Goal: Answer question/provide support: Share knowledge or assist other users

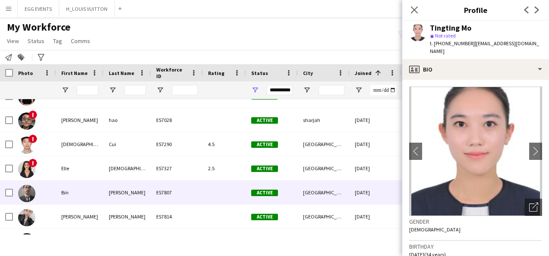
scroll to position [739, 0]
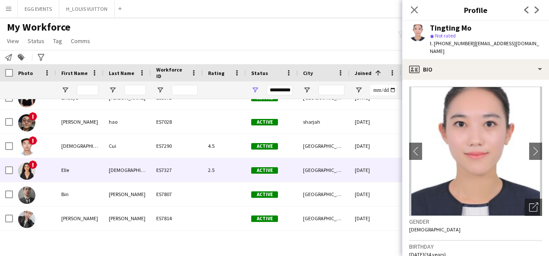
click at [259, 174] on div "Active" at bounding box center [272, 170] width 52 height 24
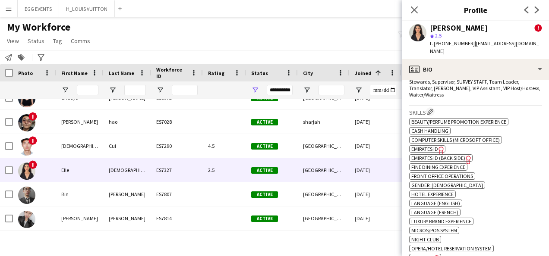
scroll to position [630, 0]
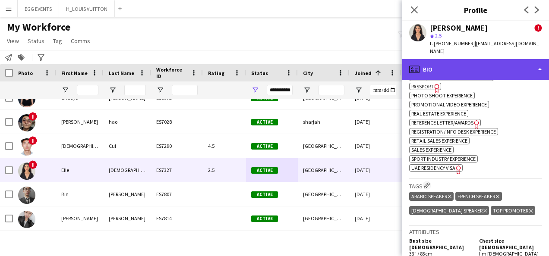
click at [492, 64] on div "profile Bio" at bounding box center [475, 69] width 147 height 21
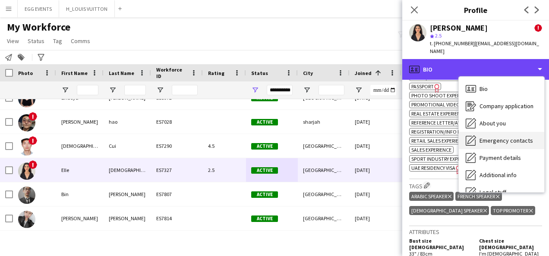
scroll to position [47, 0]
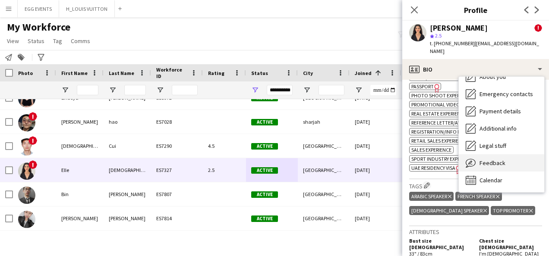
click at [484, 159] on span "Feedback" at bounding box center [493, 163] width 26 height 8
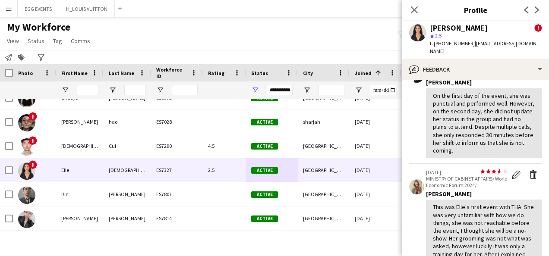
scroll to position [560, 0]
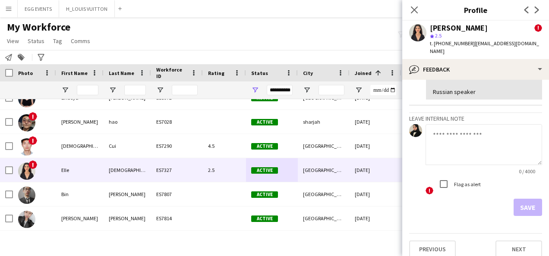
click at [464, 144] on textarea at bounding box center [484, 144] width 117 height 41
type textarea "*"
paste textarea "**********"
type textarea "**********"
click at [506, 82] on div "1. Grooming: Very good 2. Communication: Excellent - GREAT English 3. Cordialit…" at bounding box center [484, 9] width 102 height 173
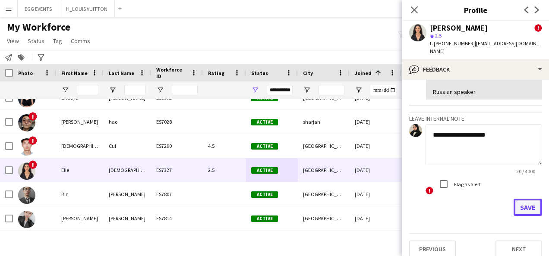
click at [518, 201] on button "Save" at bounding box center [528, 207] width 28 height 17
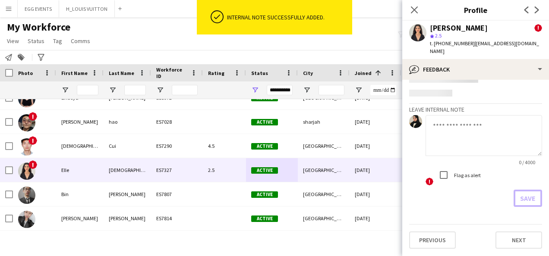
scroll to position [0, 0]
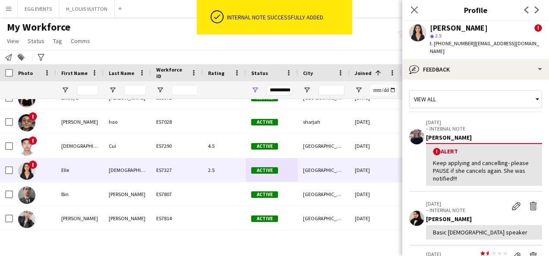
click at [503, 80] on app-crew-profile-feedback-tab "View all [DATE] – INTERNAL NOTE [PERSON_NAME] ! Alert Keep applying and cancell…" at bounding box center [475, 168] width 147 height 177
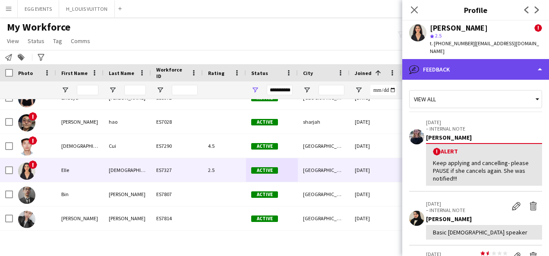
click at [507, 68] on div "bubble-pencil Feedback" at bounding box center [475, 69] width 147 height 21
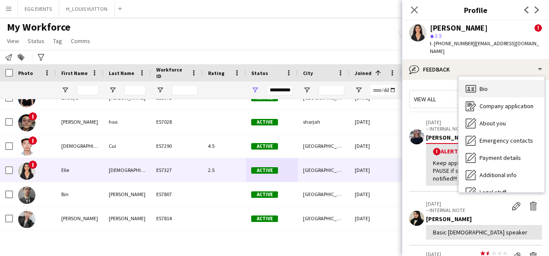
click at [508, 86] on div "Bio Bio" at bounding box center [501, 88] width 85 height 17
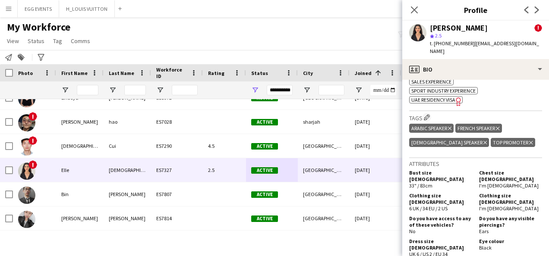
scroll to position [750, 0]
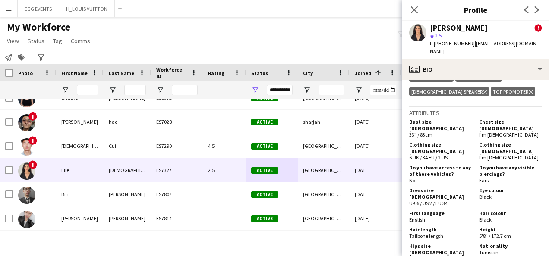
click at [484, 89] on icon "Delete tag" at bounding box center [485, 91] width 3 height 5
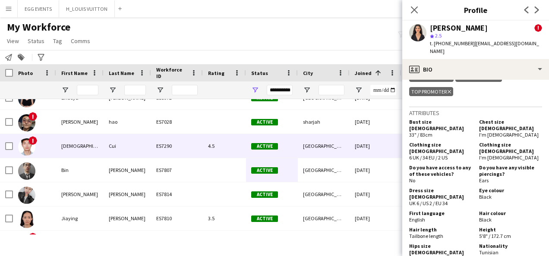
click at [384, 141] on div "[DATE]" at bounding box center [376, 146] width 52 height 24
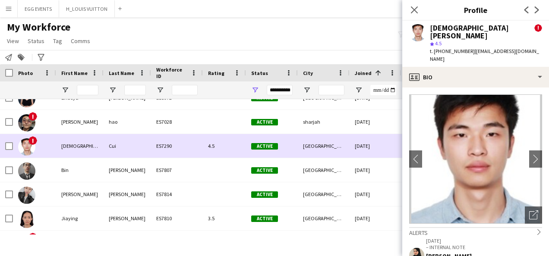
click at [384, 141] on div "[DATE]" at bounding box center [376, 146] width 52 height 24
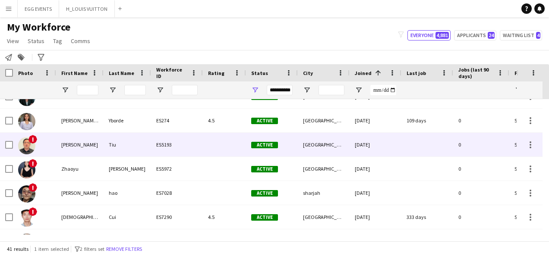
scroll to position [0, 0]
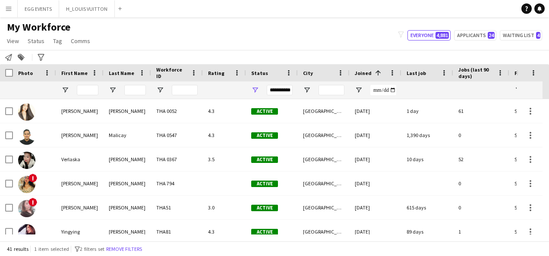
click at [277, 89] on div "**********" at bounding box center [280, 90] width 26 height 10
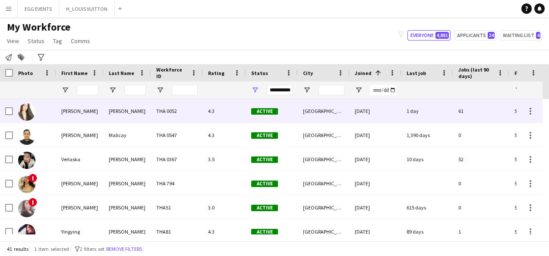
click at [448, 100] on div "1 day" at bounding box center [428, 111] width 52 height 24
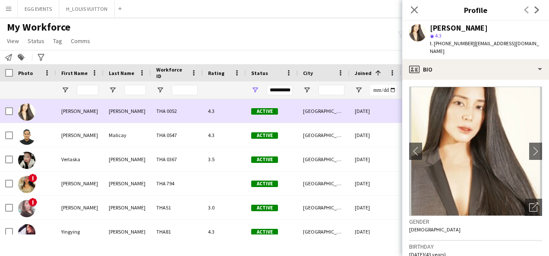
click at [396, 112] on div "[DATE]" at bounding box center [376, 111] width 52 height 24
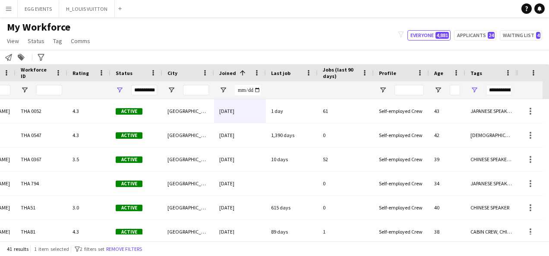
click at [500, 92] on div "**********" at bounding box center [499, 90] width 26 height 10
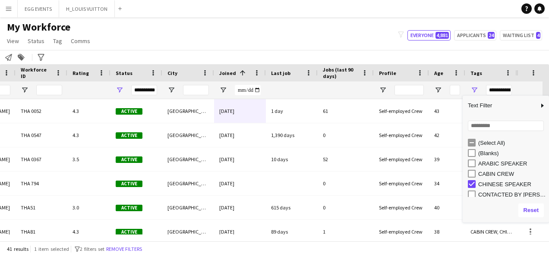
click at [476, 141] on div "(Select All)" at bounding box center [508, 143] width 81 height 10
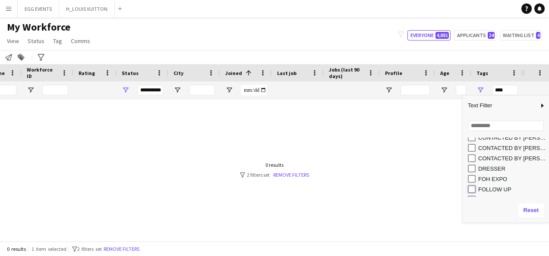
type input "**********"
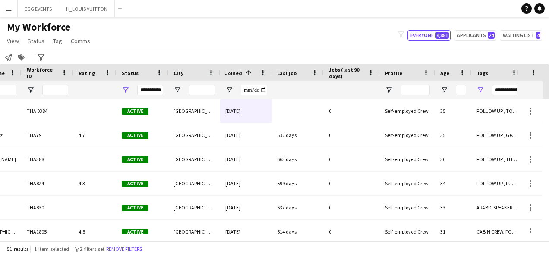
click at [374, 38] on div "My Workforce View Views Default view New view Update view Delete view Edit name…" at bounding box center [274, 35] width 549 height 29
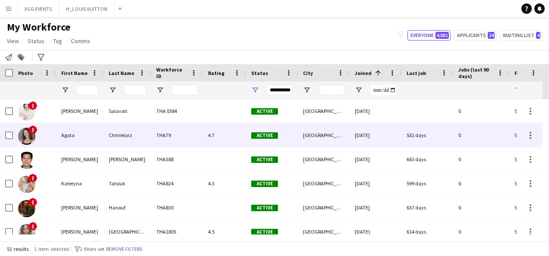
click at [394, 145] on div "[DATE]" at bounding box center [376, 135] width 52 height 24
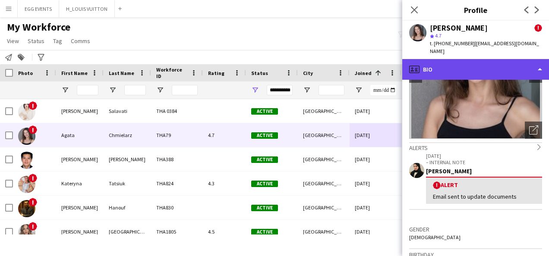
click at [469, 68] on div "profile Bio" at bounding box center [475, 69] width 147 height 21
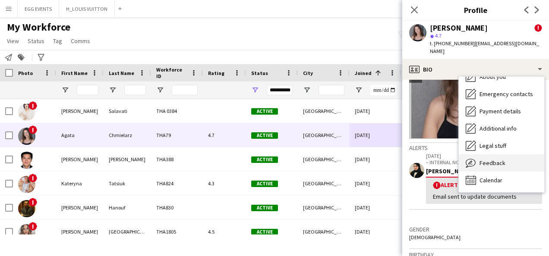
click at [495, 159] on span "Feedback" at bounding box center [493, 163] width 26 height 8
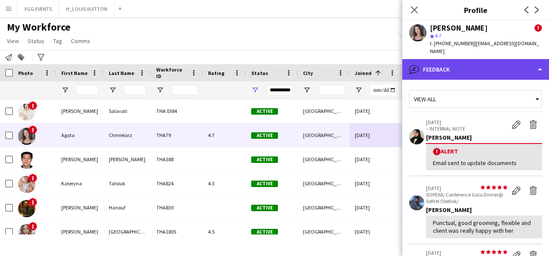
click at [489, 60] on div "bubble-pencil Feedback" at bounding box center [475, 69] width 147 height 21
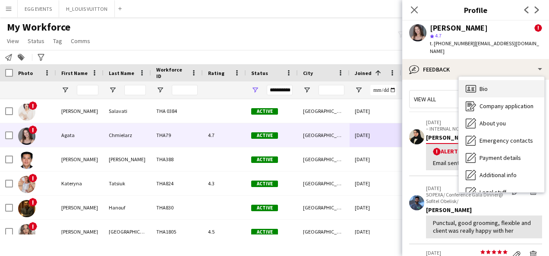
click at [477, 80] on div "Bio Bio" at bounding box center [501, 88] width 85 height 17
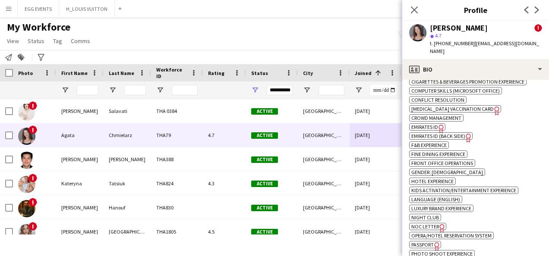
click at [442, 124] on icon "Freelancer has uploaded a photo validation of skill. Click to see" at bounding box center [441, 128] width 9 height 9
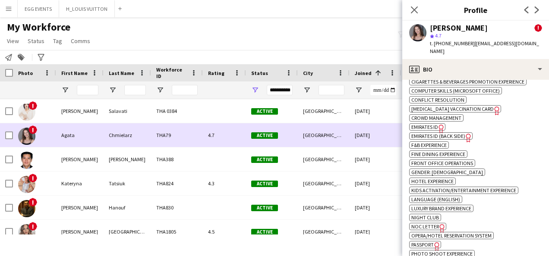
click at [231, 128] on div "4.7" at bounding box center [224, 135] width 43 height 24
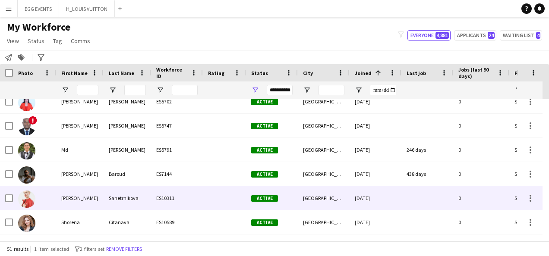
click at [242, 199] on div at bounding box center [224, 199] width 43 height 24
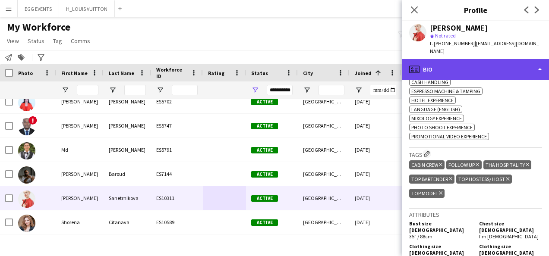
click at [484, 66] on div "profile Bio" at bounding box center [475, 69] width 147 height 21
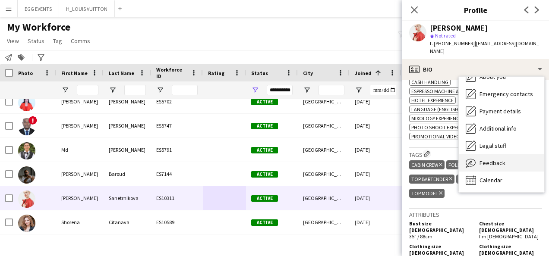
click at [488, 159] on span "Feedback" at bounding box center [493, 163] width 26 height 8
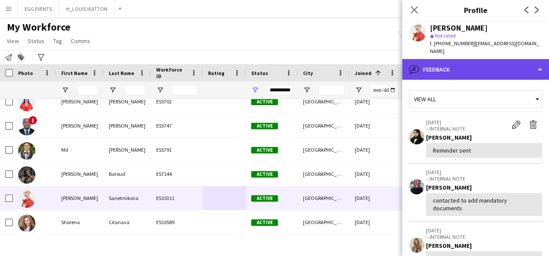
click at [487, 62] on div "bubble-pencil Feedback" at bounding box center [475, 69] width 147 height 21
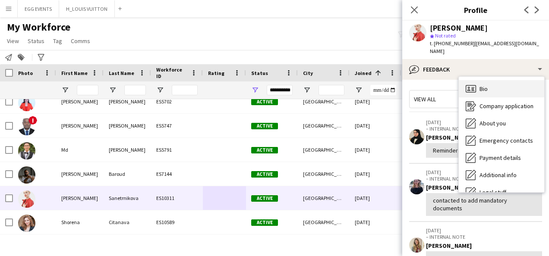
click at [480, 85] on span "Bio" at bounding box center [484, 89] width 8 height 8
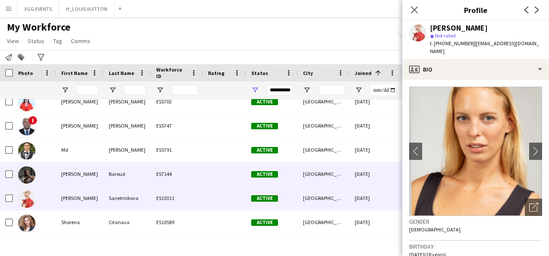
click at [383, 177] on div "[DATE]" at bounding box center [376, 174] width 52 height 24
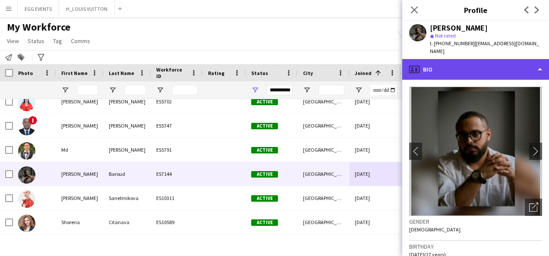
click at [469, 66] on div "profile Bio" at bounding box center [475, 69] width 147 height 21
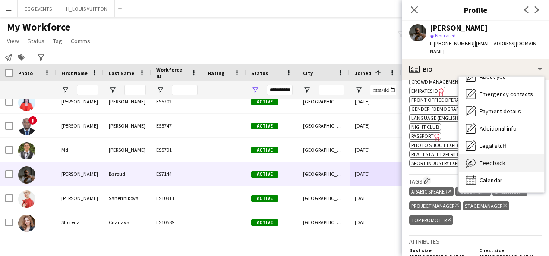
click at [488, 159] on span "Feedback" at bounding box center [493, 163] width 26 height 8
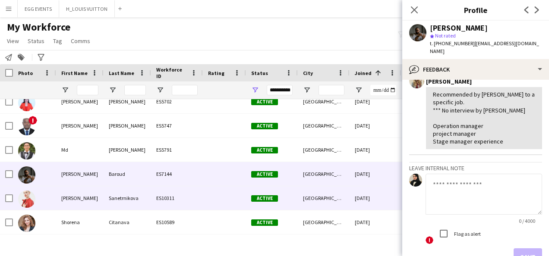
click at [389, 187] on div "[DATE]" at bounding box center [376, 199] width 52 height 24
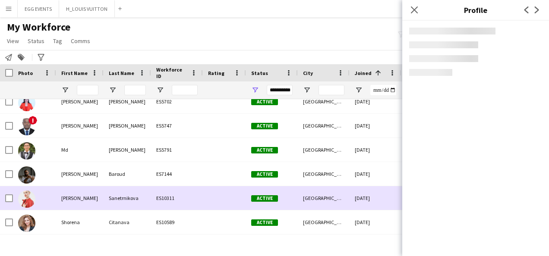
click at [389, 187] on div "[DATE]" at bounding box center [376, 199] width 52 height 24
